Goal: Information Seeking & Learning: Learn about a topic

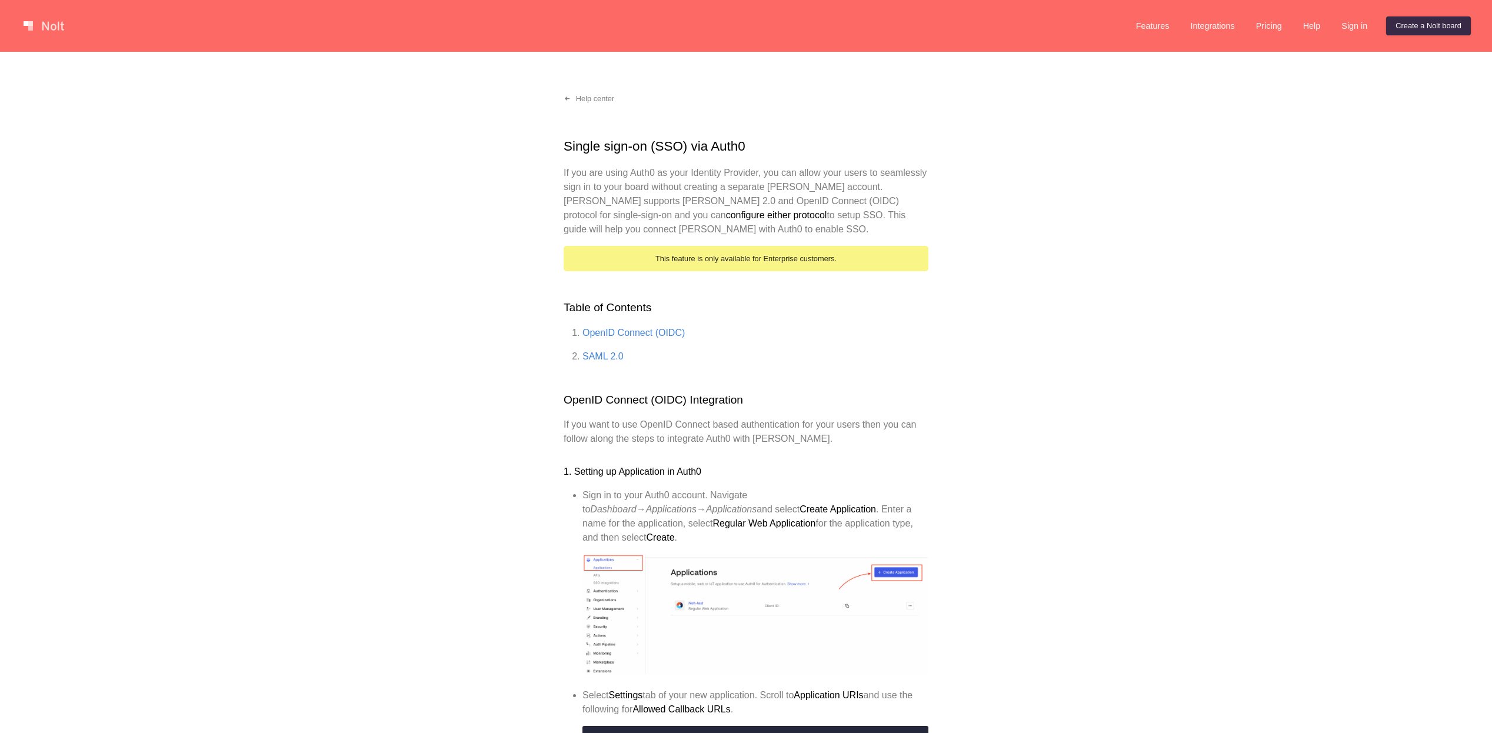
click at [44, 32] on link at bounding box center [44, 25] width 50 height 19
click at [50, 28] on link at bounding box center [44, 25] width 50 height 19
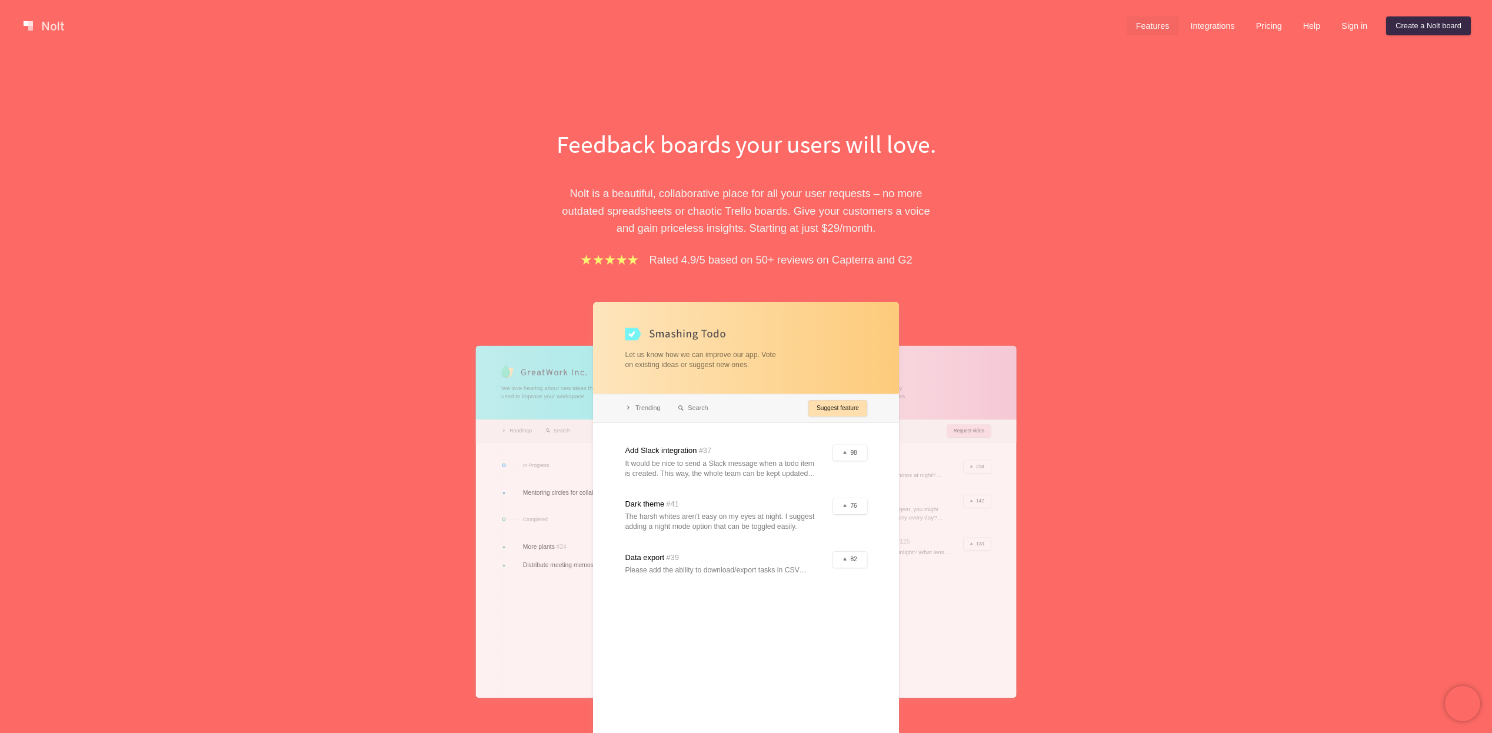
click at [1143, 27] on link "Features" at bounding box center [1153, 25] width 52 height 19
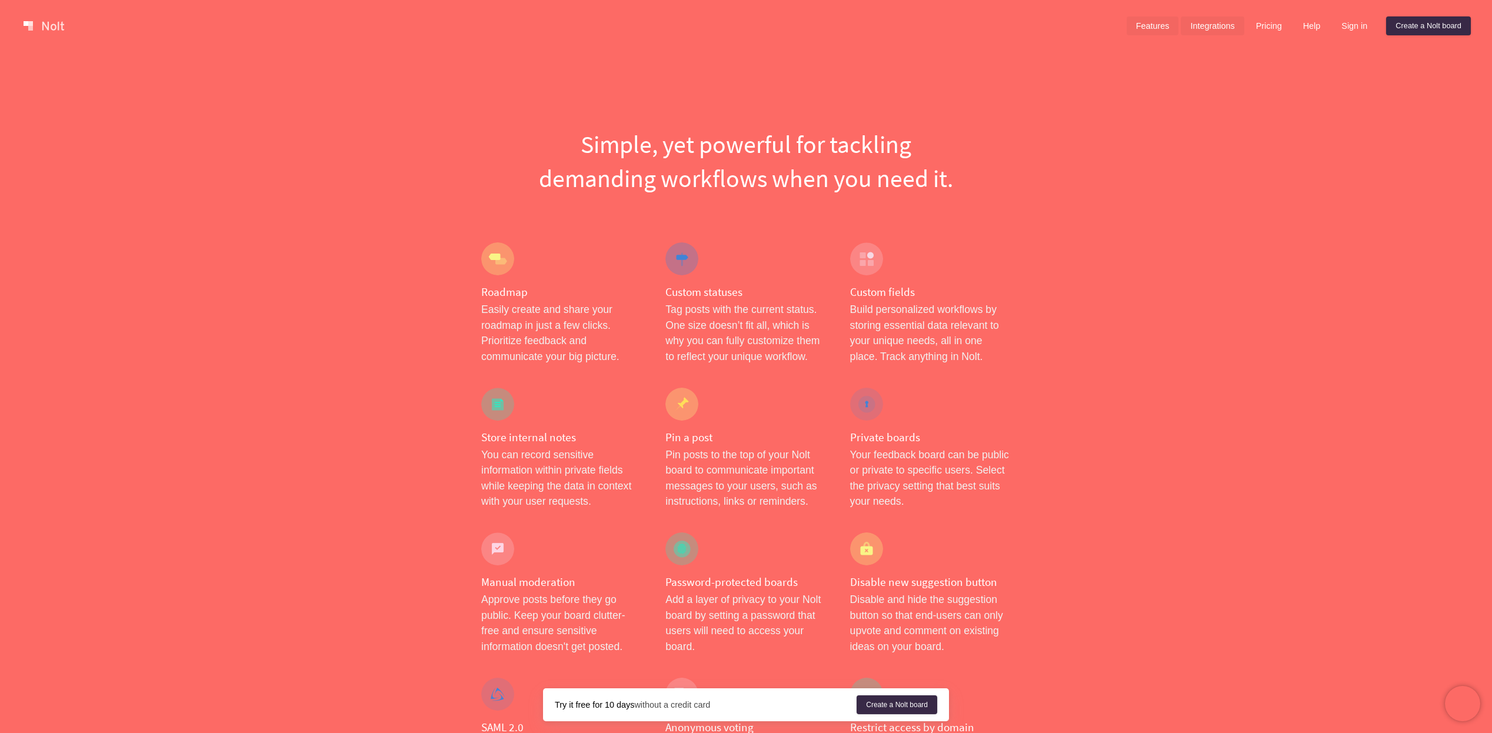
click at [1222, 19] on link "Integrations" at bounding box center [1212, 25] width 63 height 19
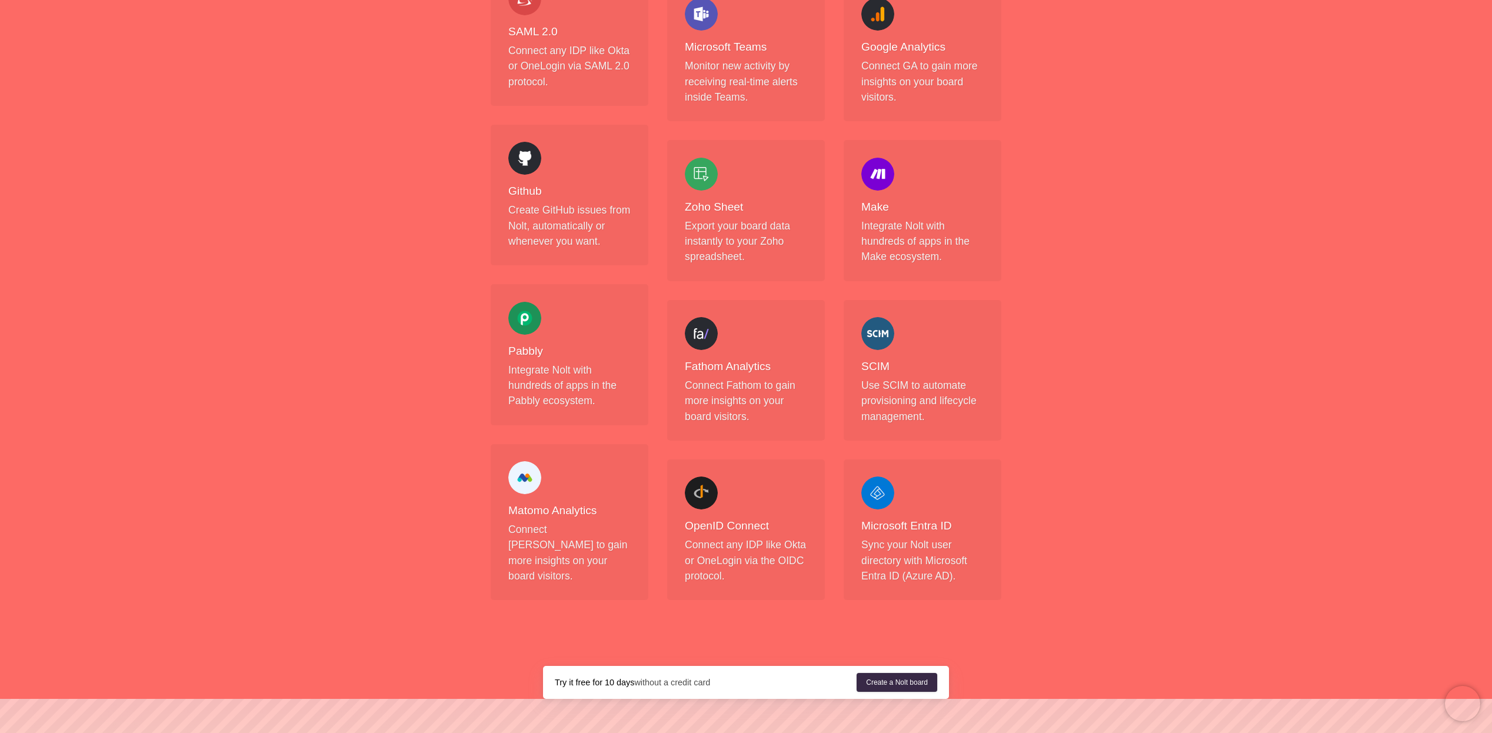
scroll to position [916, 0]
